Goal: Transaction & Acquisition: Purchase product/service

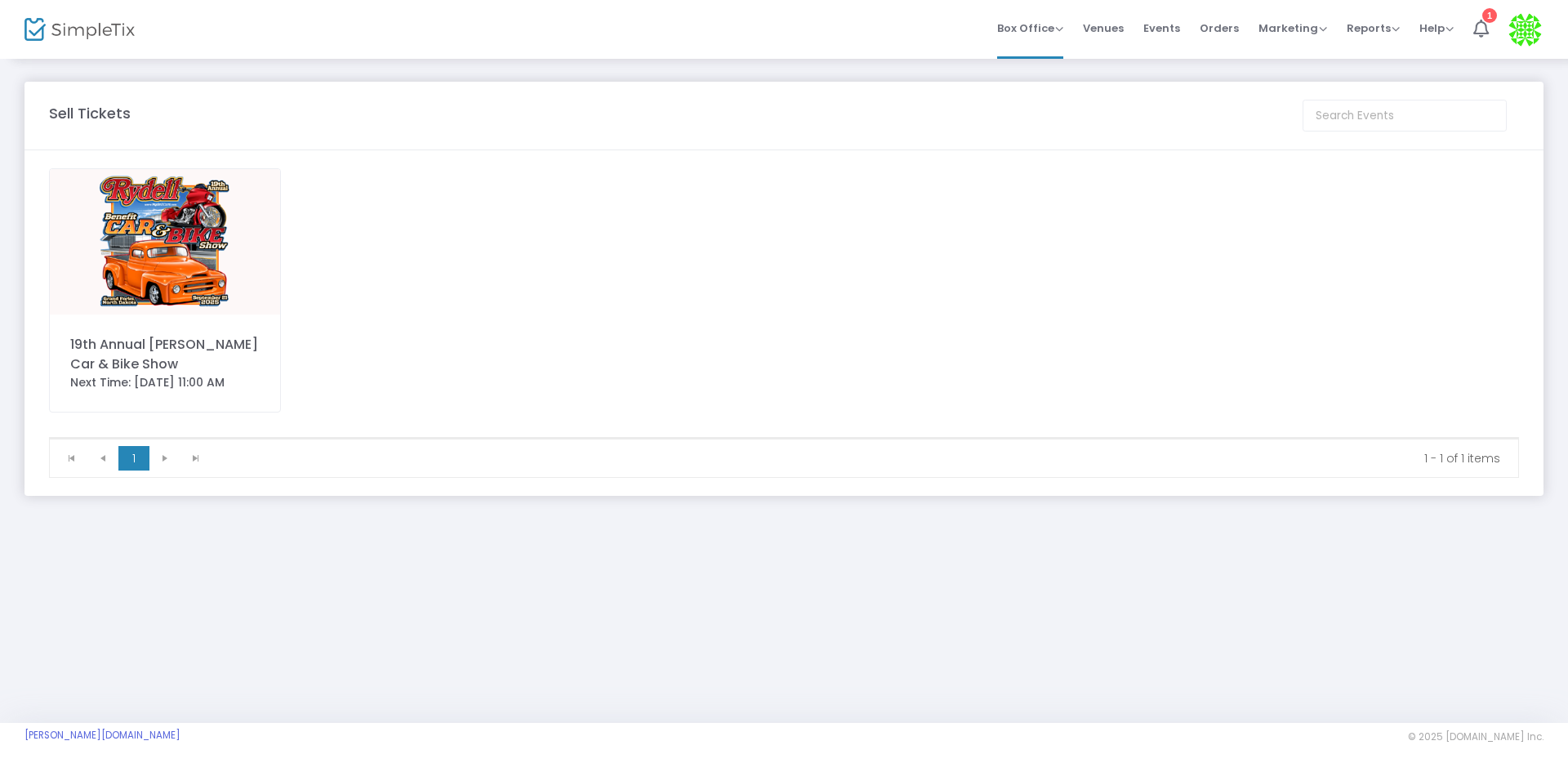
click at [181, 248] on img at bounding box center [164, 241] width 231 height 145
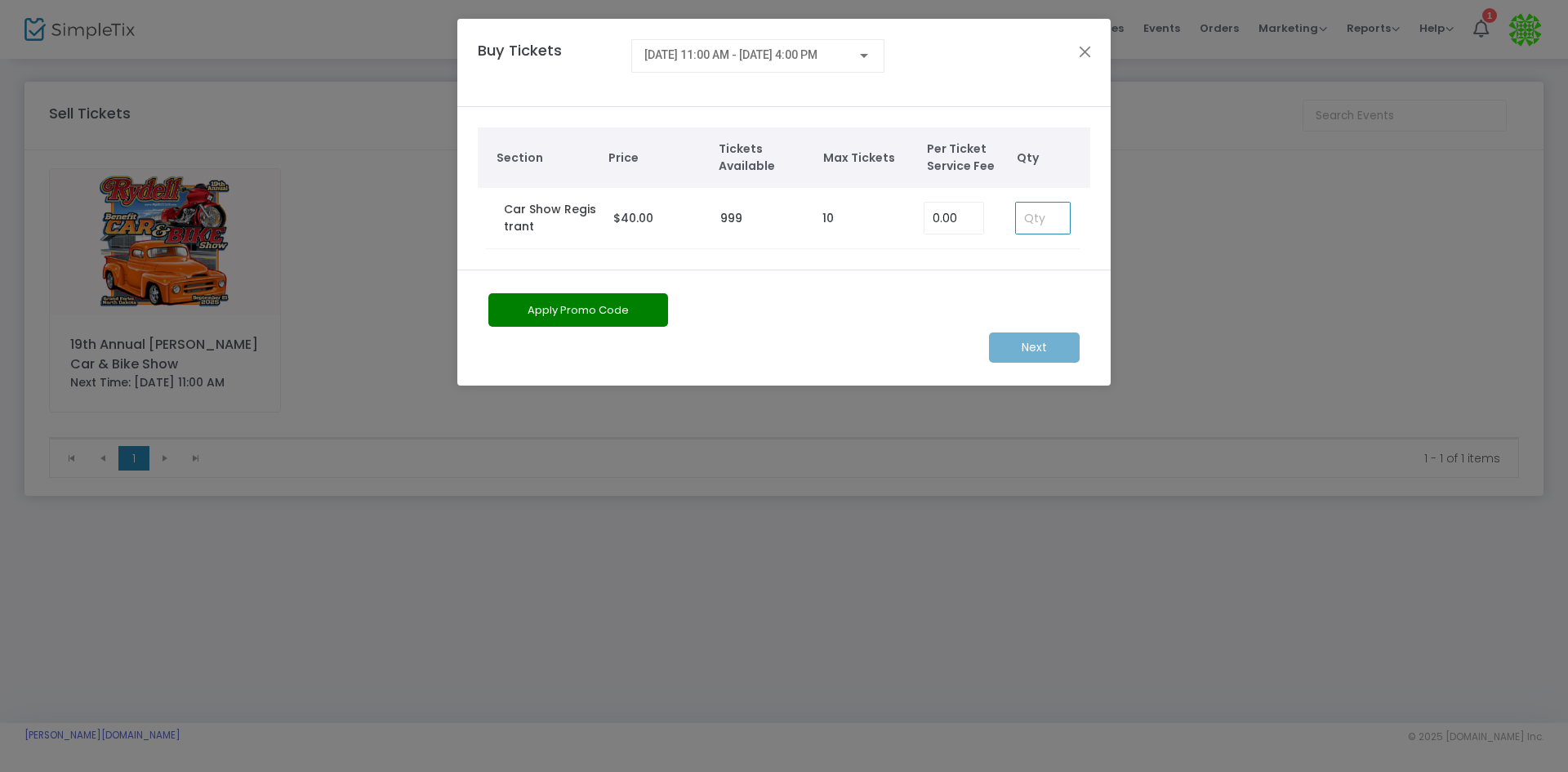
click at [1051, 224] on input at bounding box center [1043, 218] width 54 height 31
type input "1"
click at [1042, 338] on m-button "Next" at bounding box center [1035, 347] width 91 height 30
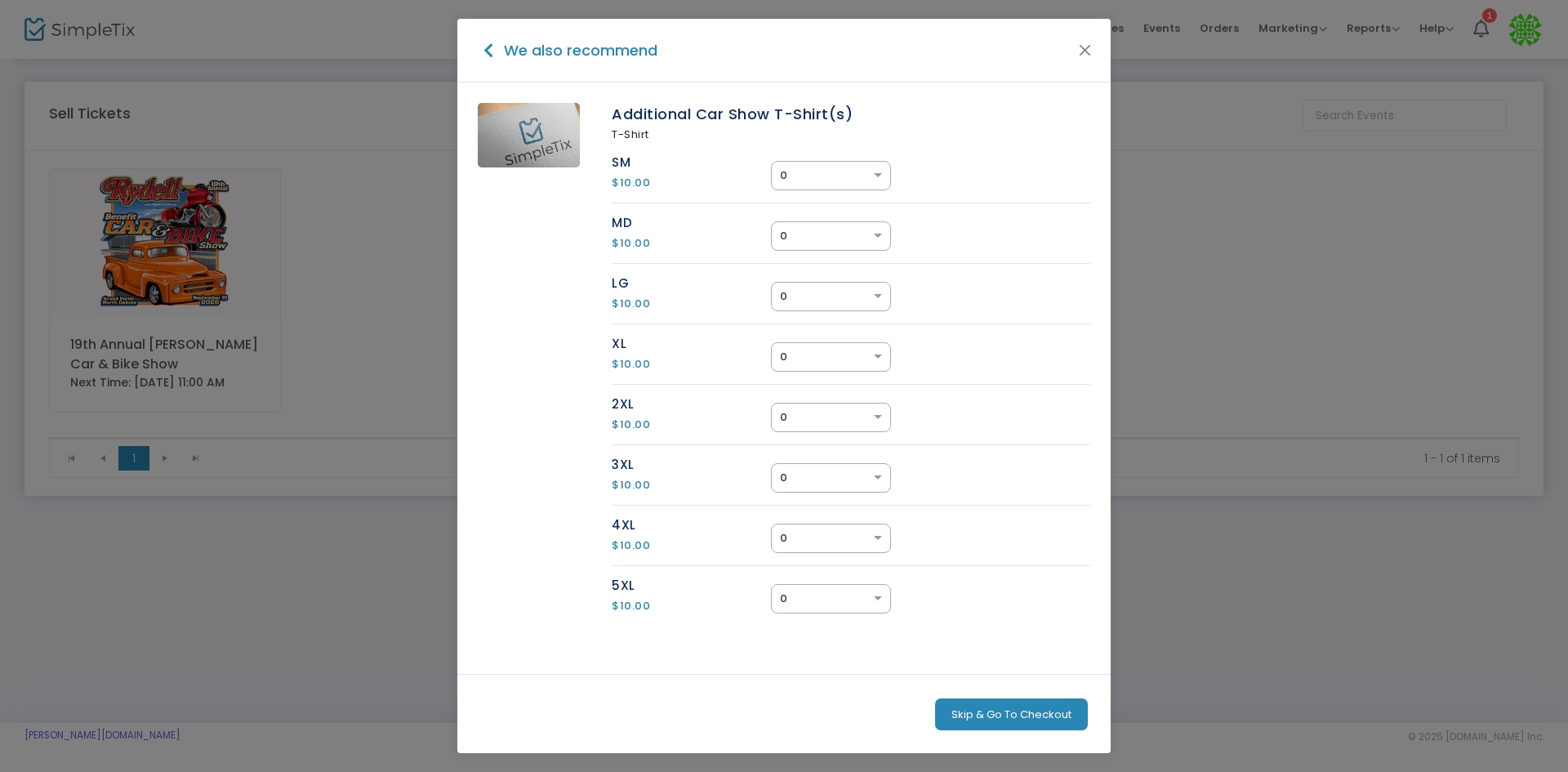
click at [1011, 707] on button "Skip & Go To Checkout" at bounding box center [1011, 714] width 153 height 33
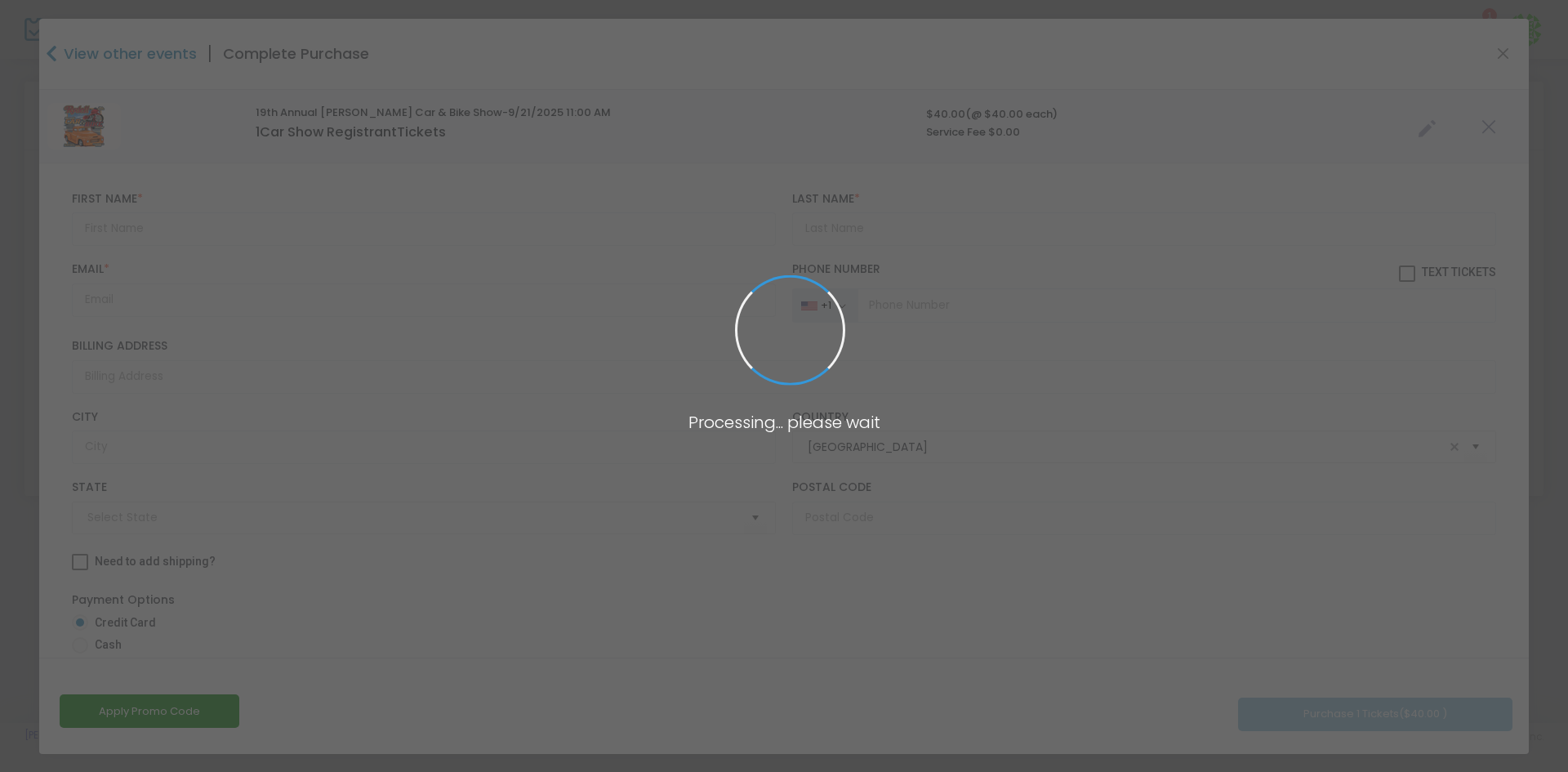
type input "North Dakota"
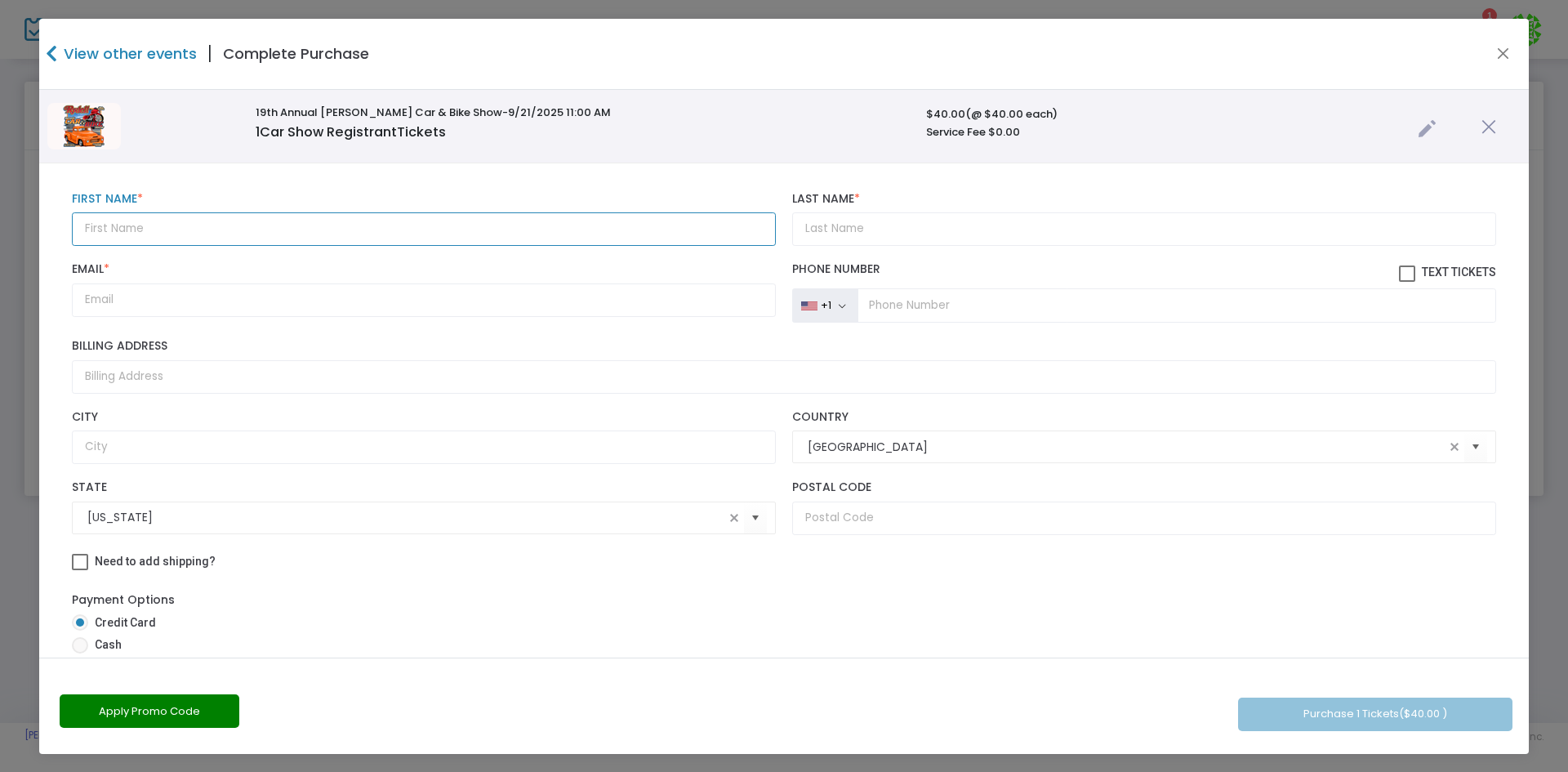
click at [174, 222] on input "text" at bounding box center [424, 229] width 704 height 34
type input "Mike"
type input "Yem"
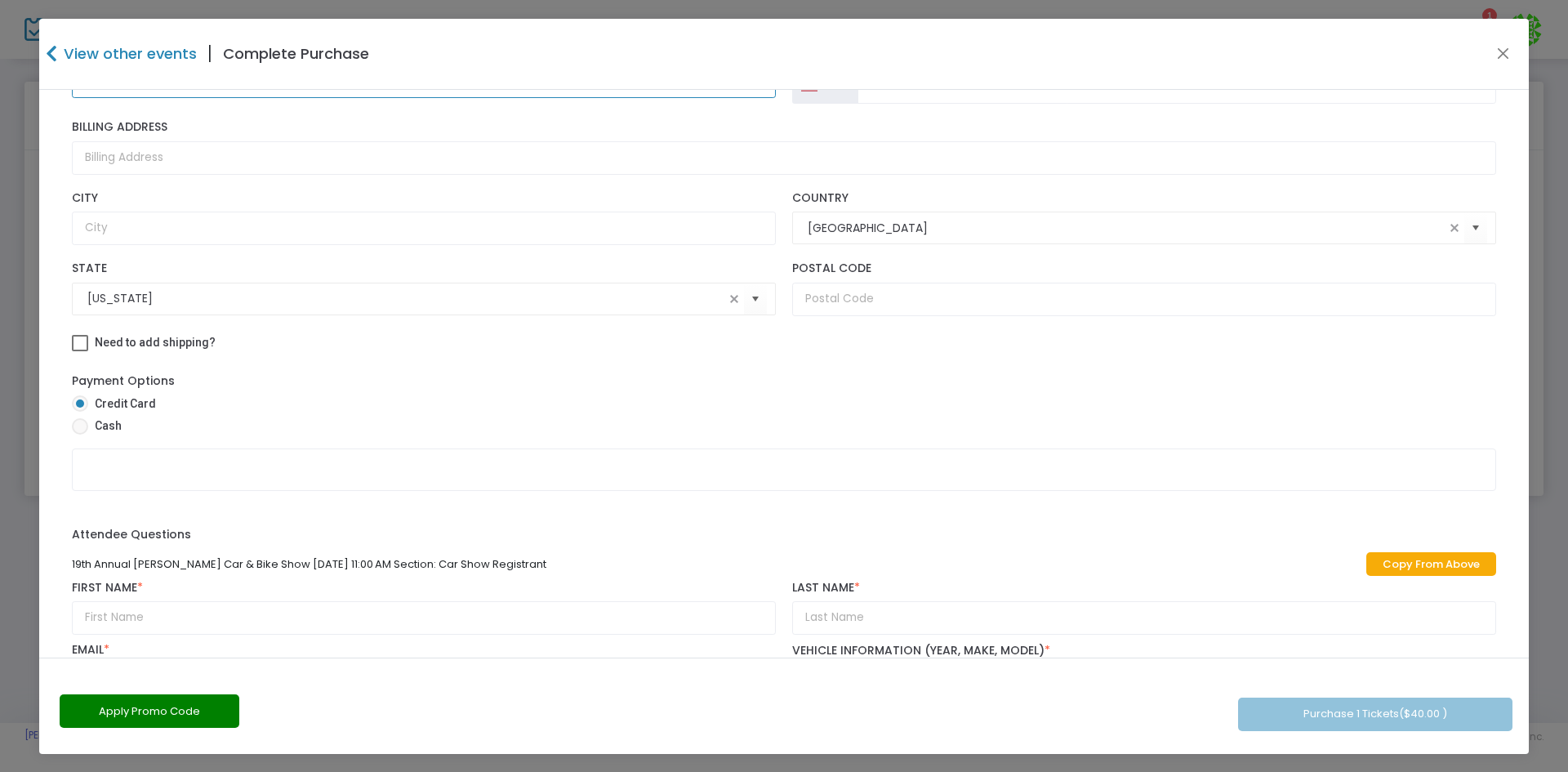
scroll to position [245, 0]
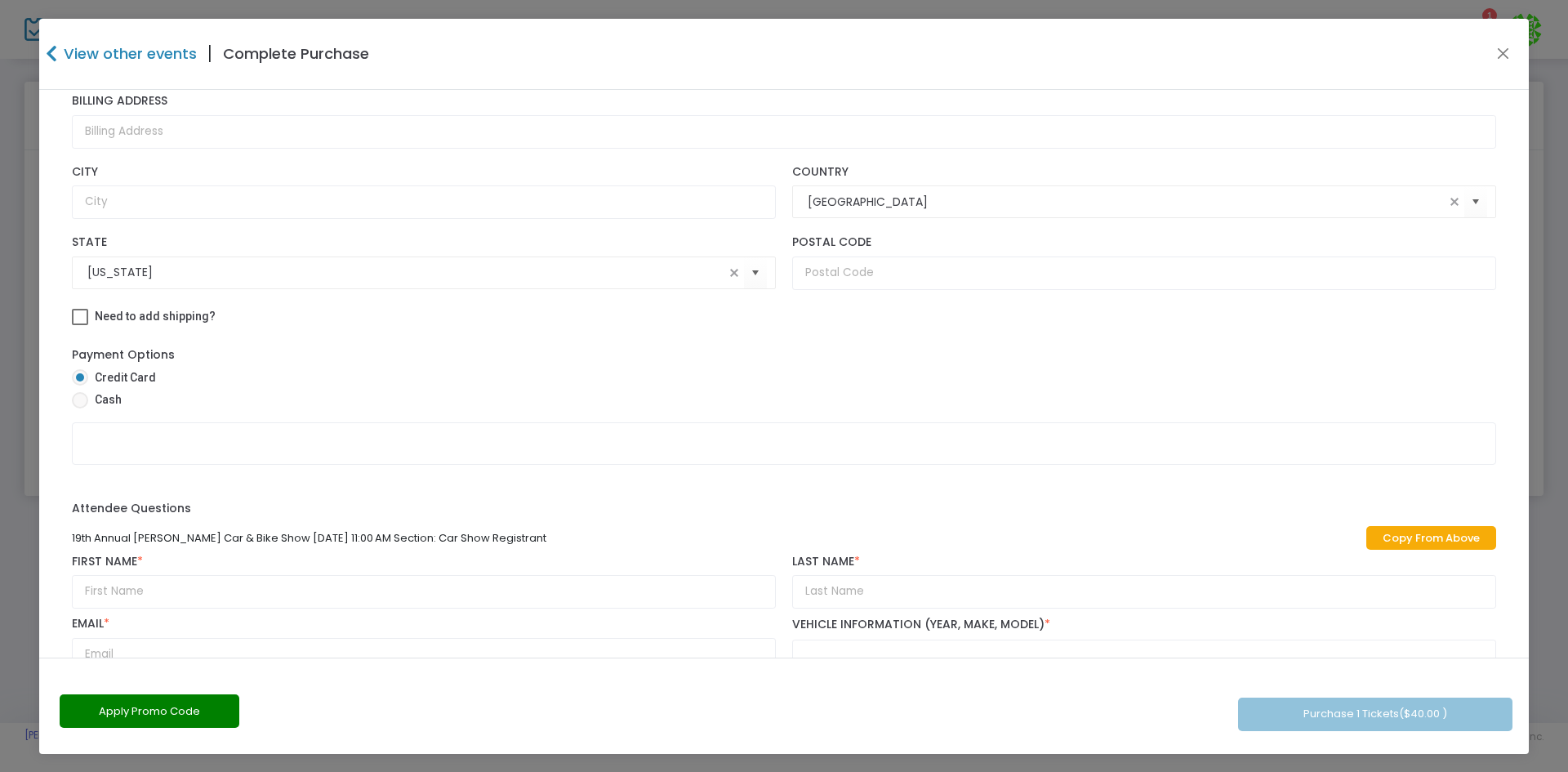
type input "rithy.yem@gmail.com"
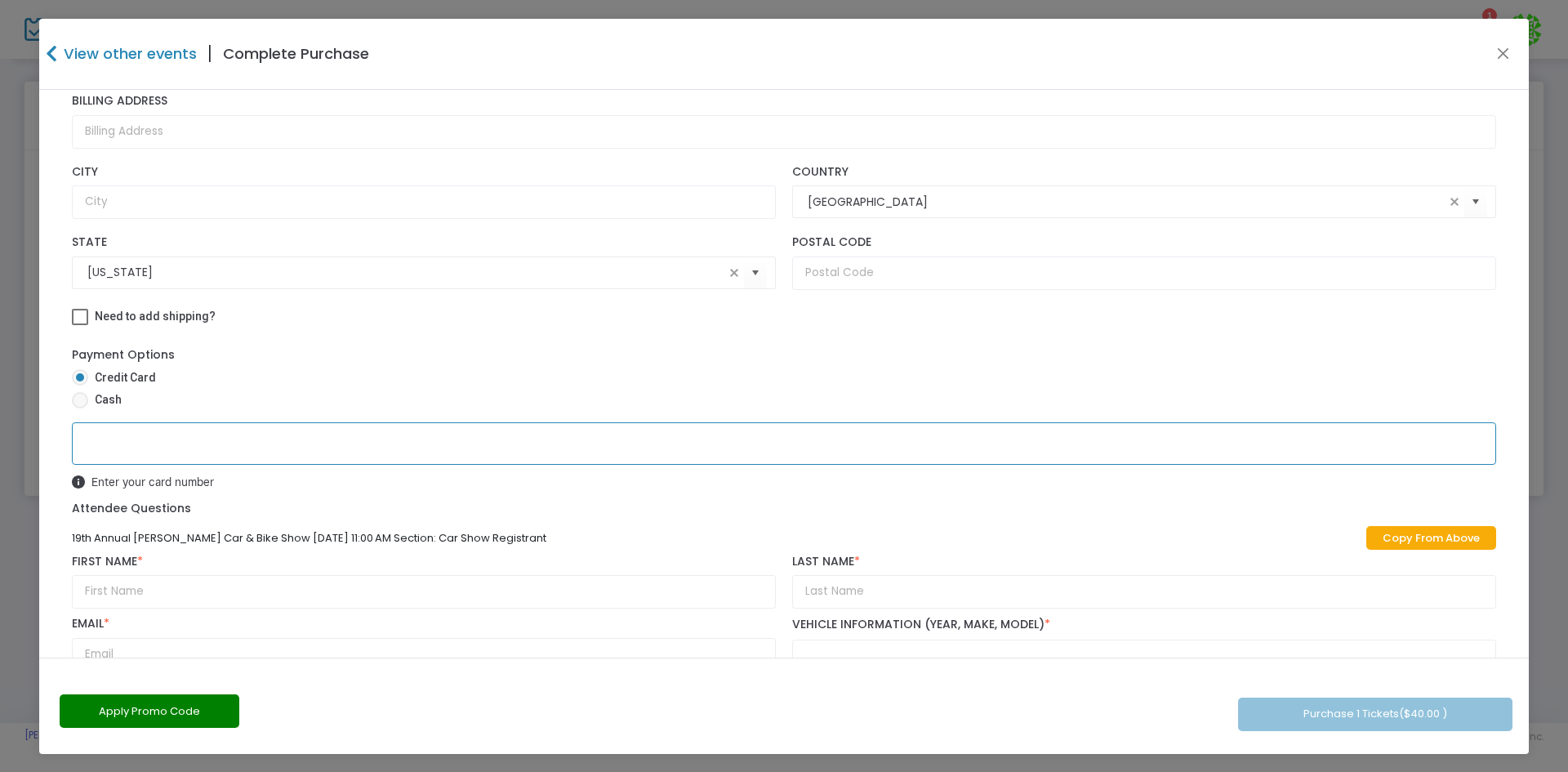
click at [1392, 534] on link "Copy From Above" at bounding box center [1431, 537] width 130 height 23
type input "Mike"
type input "Yem"
type input "rithy.yem@gmail.com"
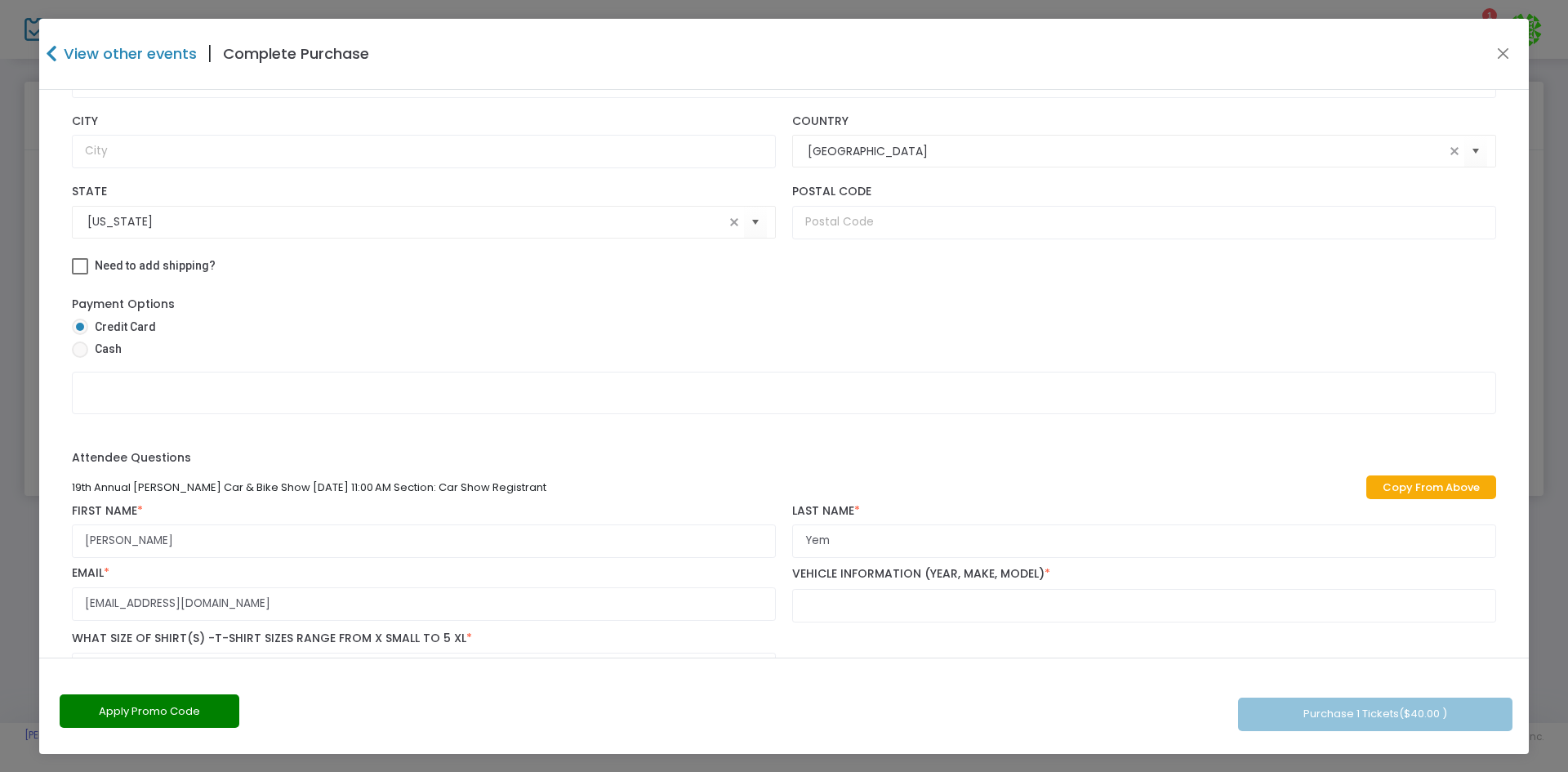
scroll to position [353, 0]
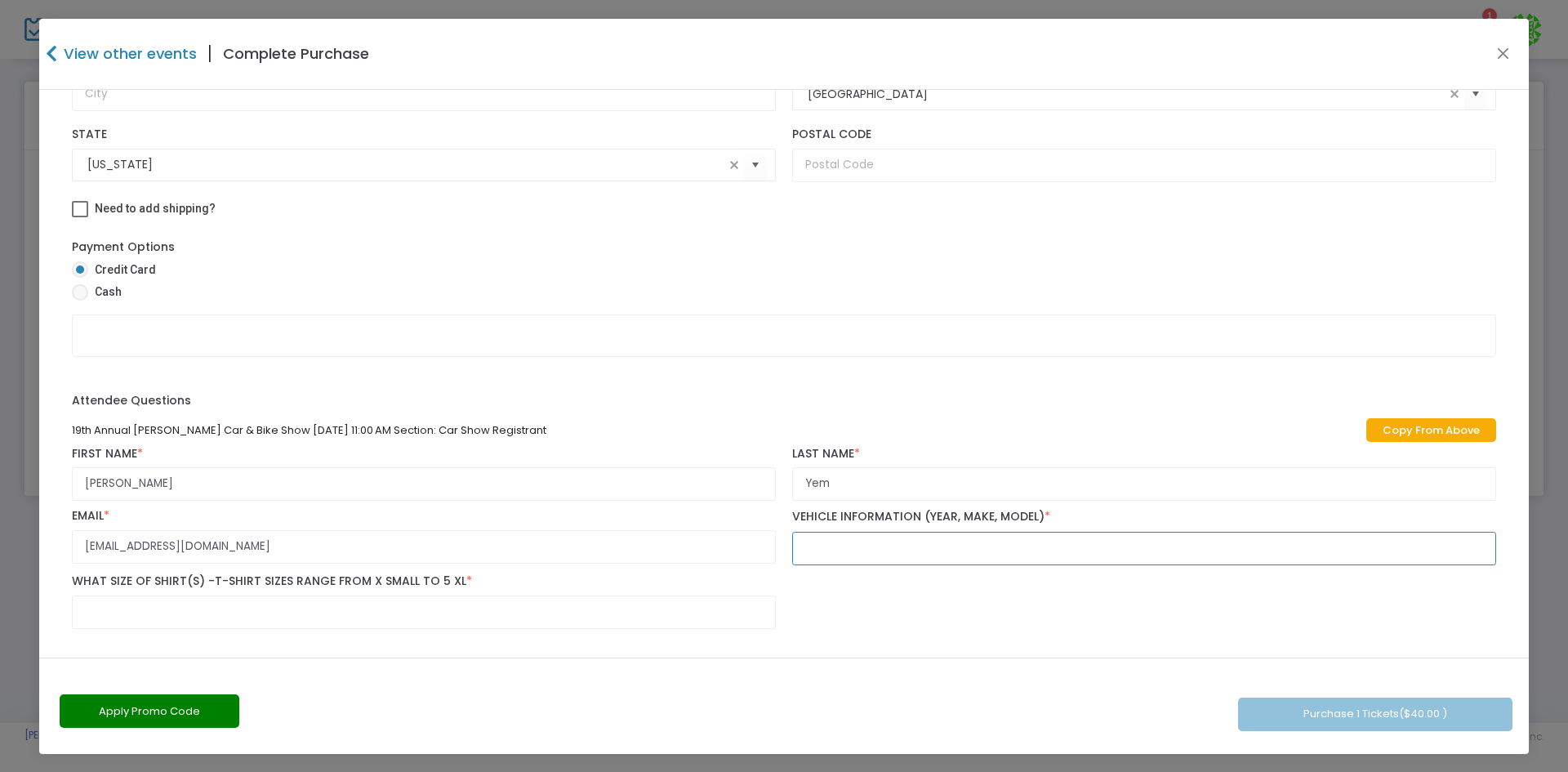
click at [872, 546] on input "text" at bounding box center [1145, 548] width 704 height 34
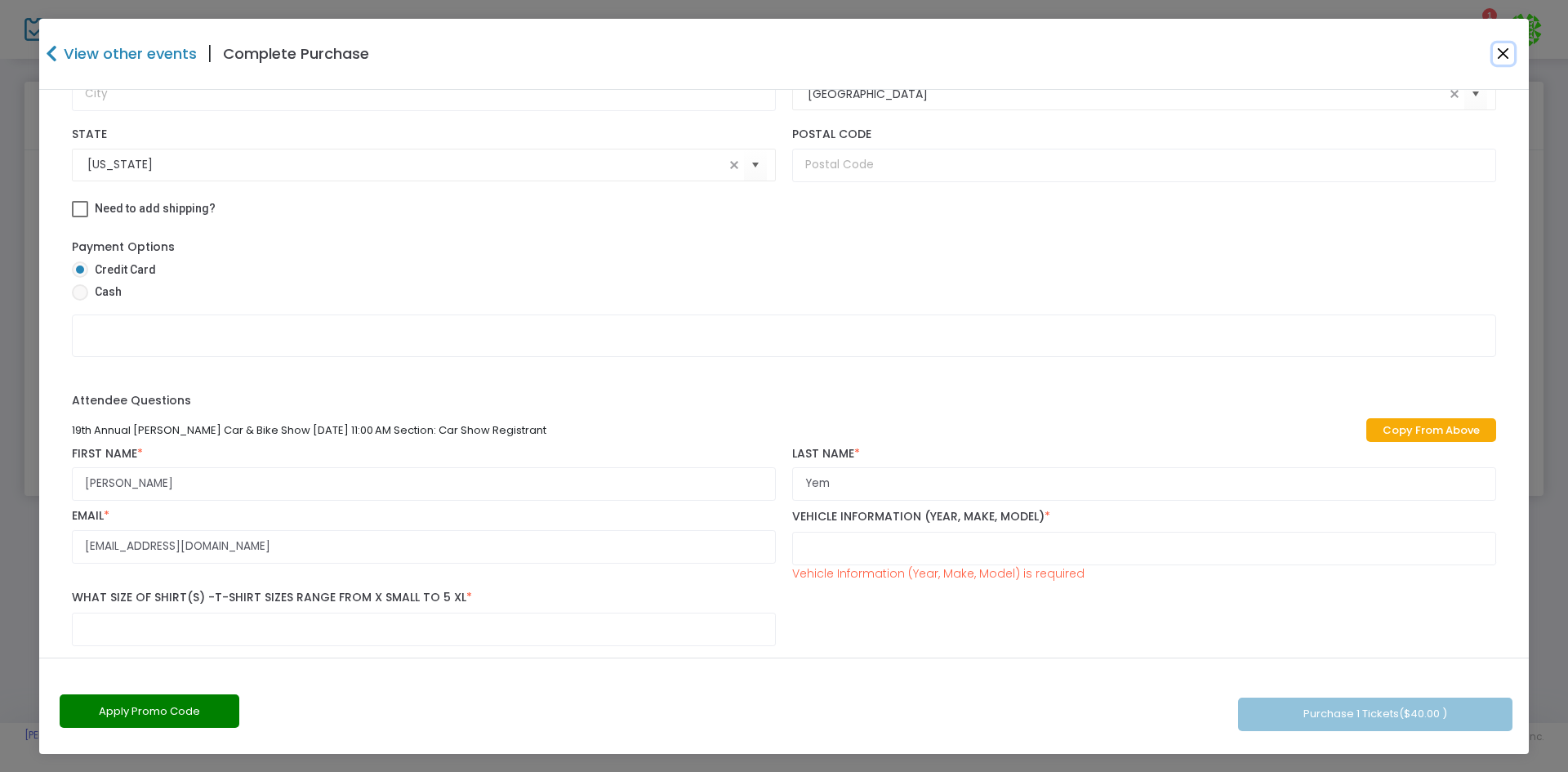
click at [1494, 57] on button "Close" at bounding box center [1503, 54] width 21 height 21
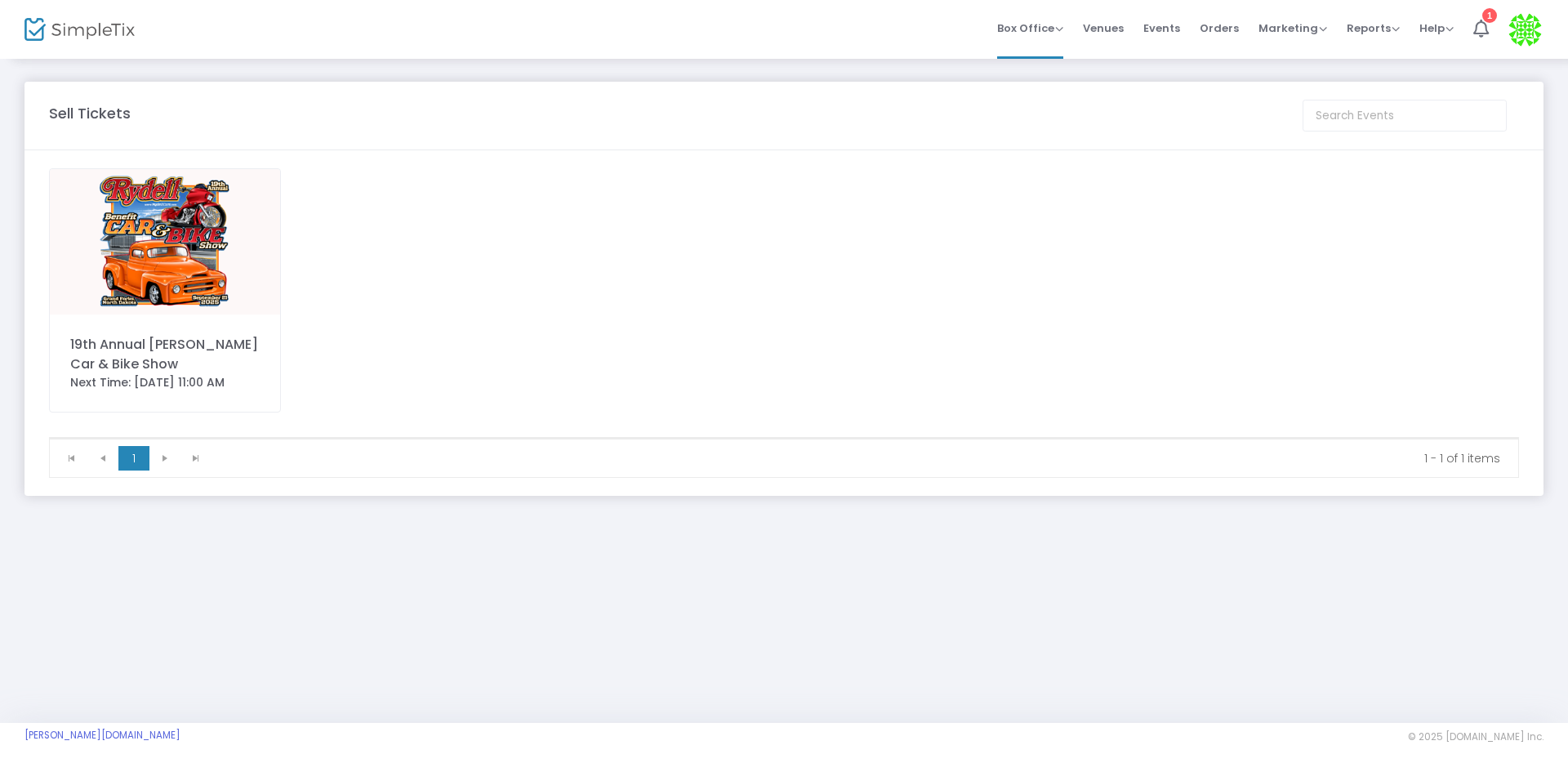
scroll to position [358, 0]
click at [931, 256] on div "19th Annual Rydell Car & Bike Show Next Time: 9/21/2025 11:00 AM" at bounding box center [784, 303] width 1487 height 268
